Goal: Task Accomplishment & Management: Complete application form

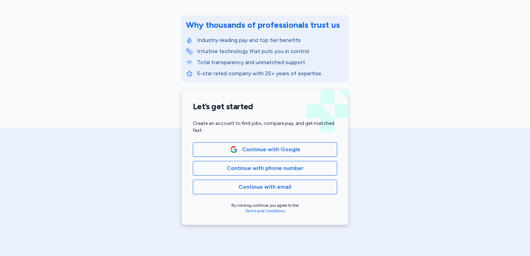
scroll to position [102, 0]
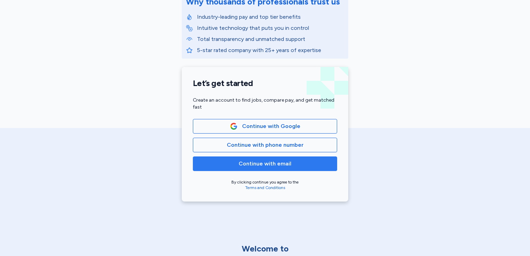
click at [269, 164] on span "Continue with email" at bounding box center [265, 164] width 53 height 8
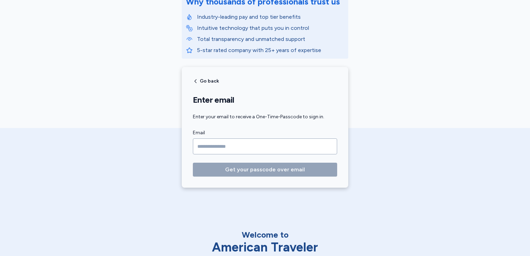
click at [254, 149] on input "Email" at bounding box center [265, 146] width 144 height 16
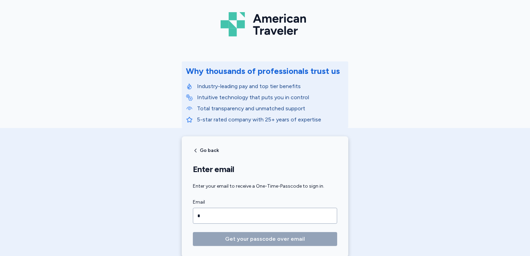
scroll to position [0, 0]
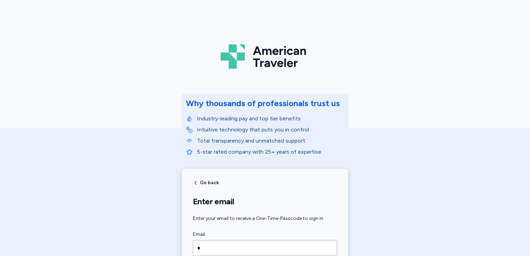
type input "*"
click at [281, 59] on img at bounding box center [265, 57] width 89 height 30
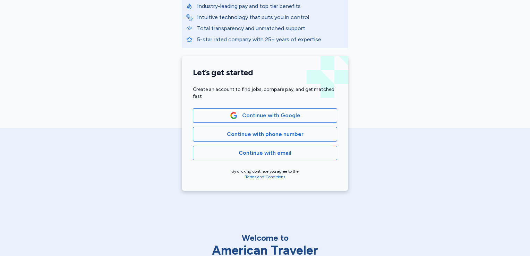
scroll to position [119, 0]
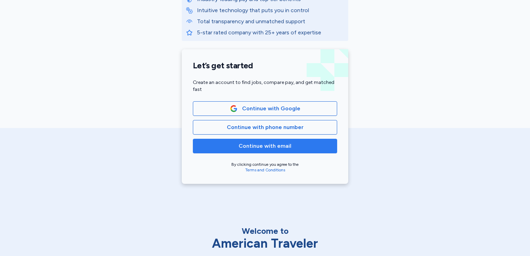
click at [247, 147] on span "Continue with email" at bounding box center [265, 146] width 53 height 8
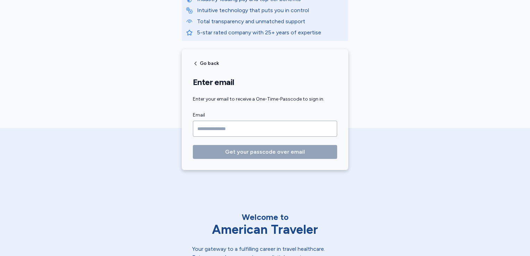
click at [230, 131] on input "Email" at bounding box center [265, 129] width 144 height 16
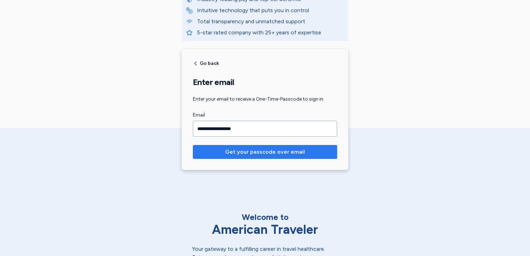
type input "**********"
click at [260, 152] on span "Get your passcode over email" at bounding box center [265, 152] width 80 height 8
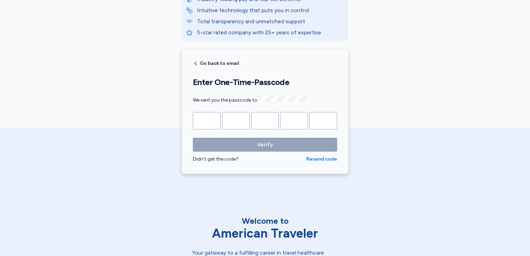
type input "*"
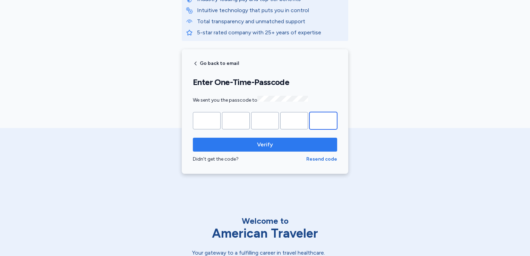
type input "*"
click at [261, 143] on span "Verify" at bounding box center [265, 145] width 16 height 8
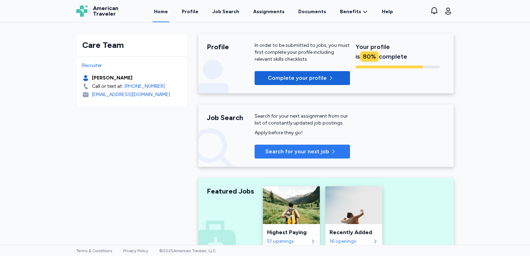
click at [299, 151] on span "Search for your next job" at bounding box center [297, 151] width 64 height 8
click at [298, 151] on span "Search for your next job" at bounding box center [297, 151] width 64 height 8
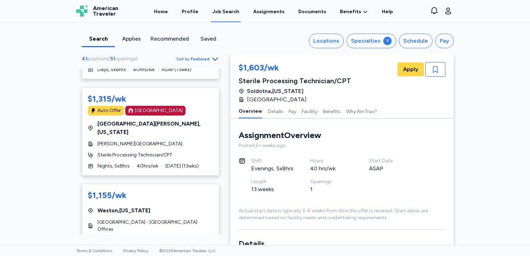
scroll to position [603, 0]
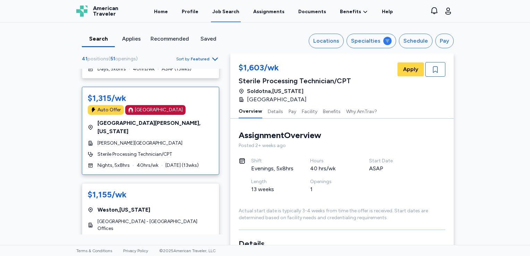
click at [177, 140] on div "[PERSON_NAME][GEOGRAPHIC_DATA]" at bounding box center [151, 143] width 126 height 7
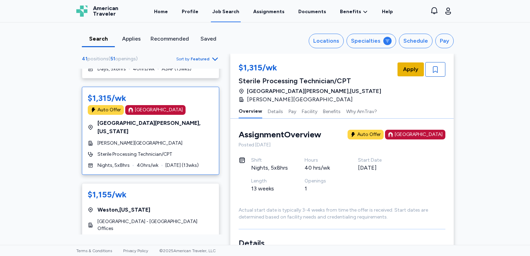
click at [405, 73] on button "Apply" at bounding box center [411, 69] width 26 height 14
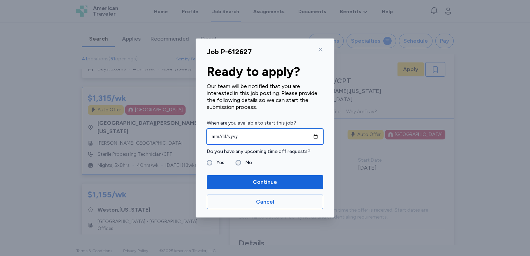
click at [314, 137] on input "date" at bounding box center [265, 137] width 117 height 16
type input "**********"
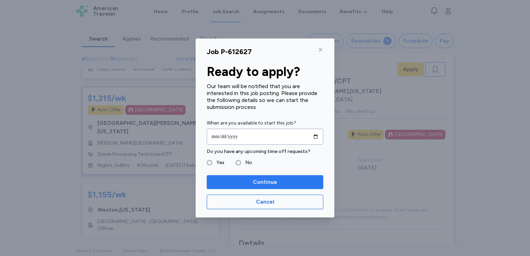
click at [263, 178] on span "Continue" at bounding box center [265, 182] width 24 height 8
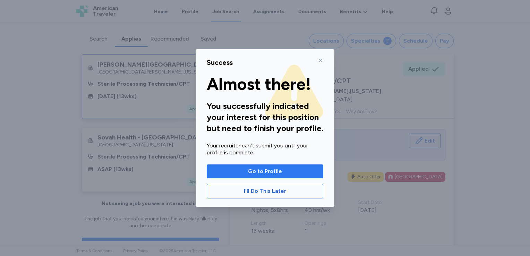
click at [261, 174] on span "Go to Profile" at bounding box center [265, 171] width 34 height 8
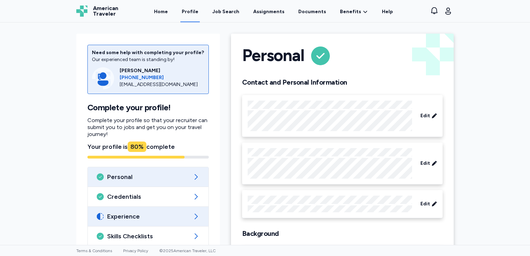
click at [151, 213] on span "Experience" at bounding box center [148, 216] width 82 height 8
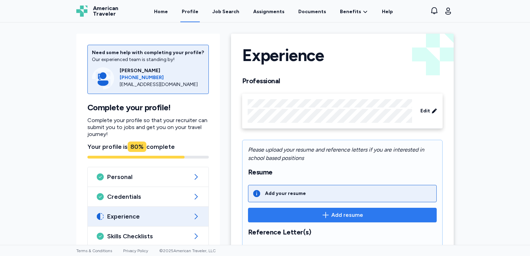
click at [328, 210] on button "Add resume" at bounding box center [342, 215] width 189 height 15
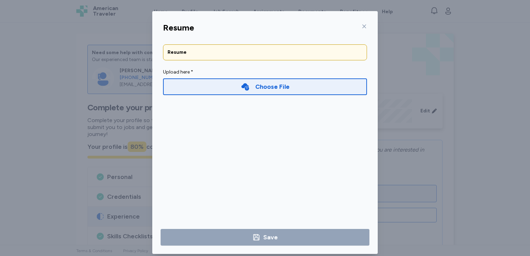
click at [247, 86] on icon at bounding box center [245, 86] width 9 height 9
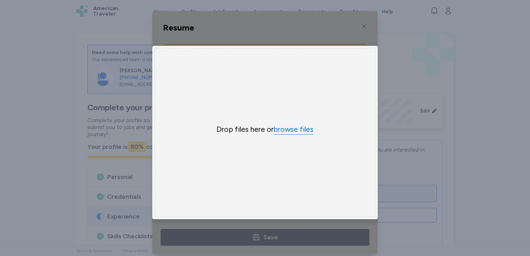
click at [284, 129] on button "browse files" at bounding box center [294, 130] width 40 height 10
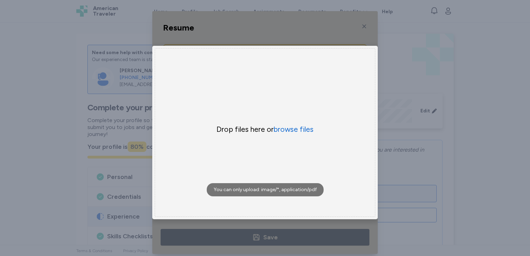
click at [381, 78] on div "Resume Resume Upload here * Choose File × Drop your files here Drop files here …" at bounding box center [265, 132] width 530 height 265
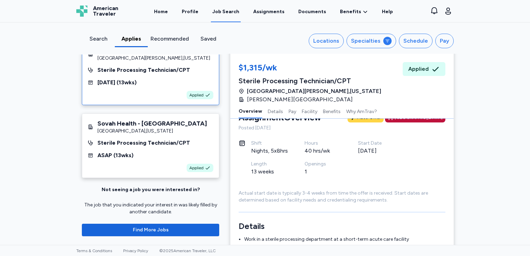
scroll to position [14, 0]
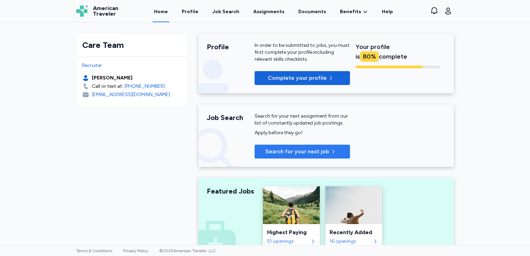
click at [302, 149] on span "Search for your next job" at bounding box center [297, 151] width 64 height 8
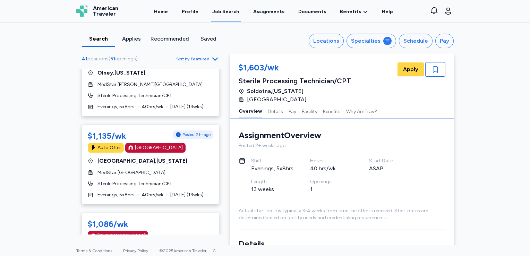
scroll to position [948, 0]
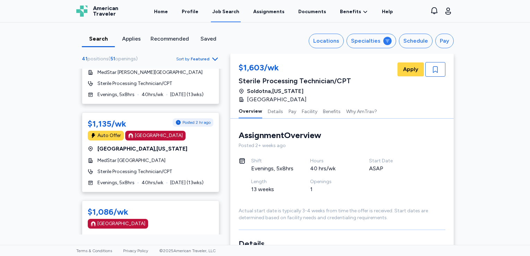
click at [224, 230] on div "41 positions ( 51 openings ) Sort by Featured $1,603/wk [GEOGRAPHIC_DATA] , [US…" at bounding box center [151, 144] width 160 height 180
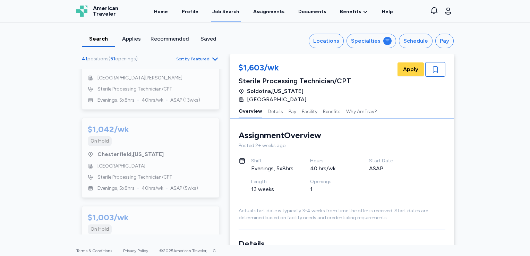
scroll to position [3435, 0]
